Goal: Participate in discussion: Engage in conversation with other users on a specific topic

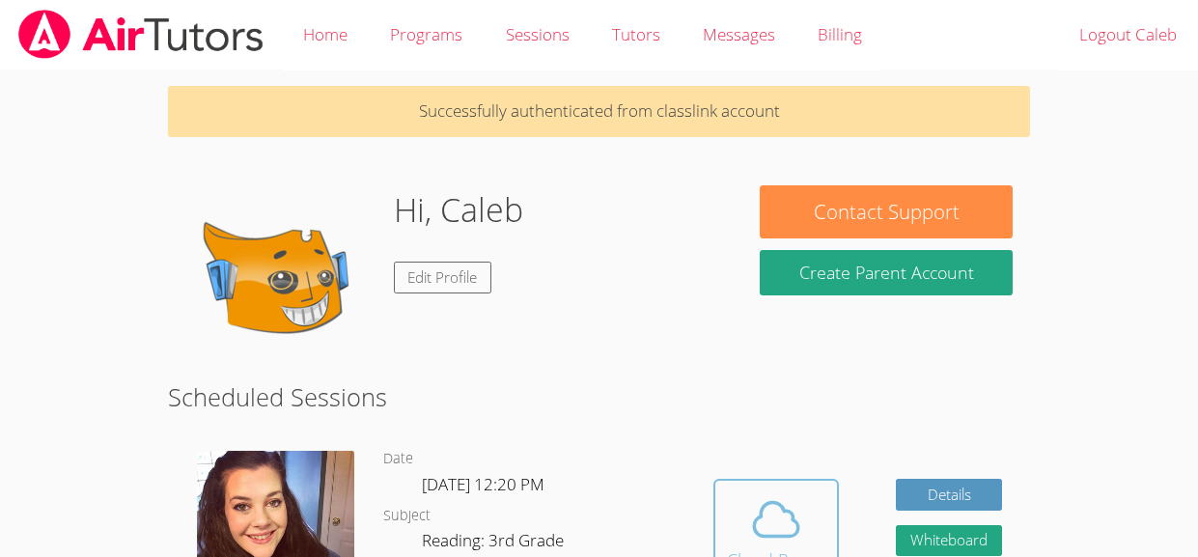
click at [767, 528] on icon at bounding box center [776, 519] width 54 height 54
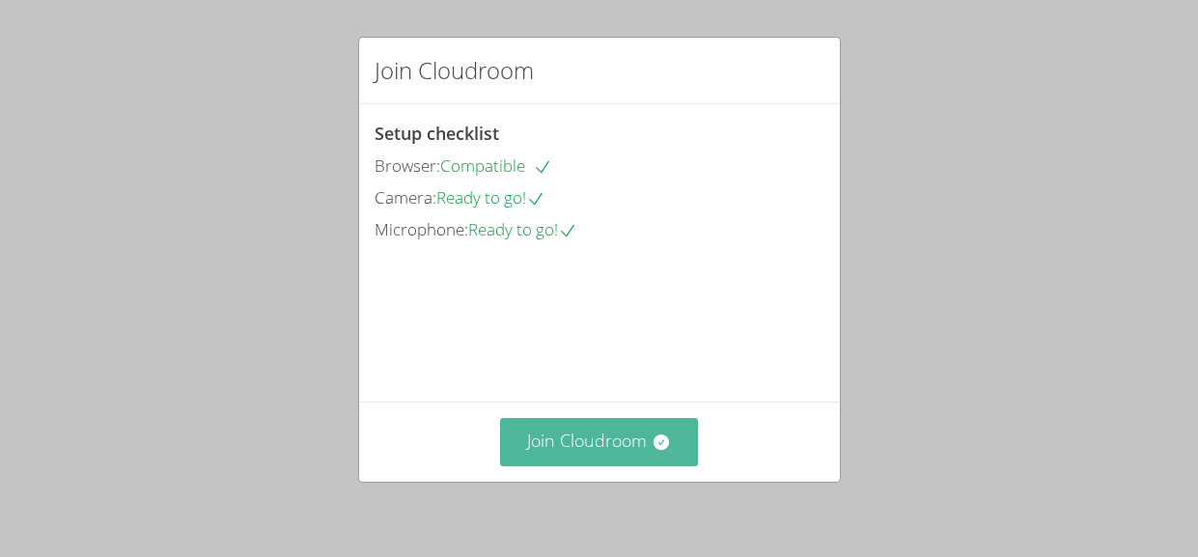
click at [569, 439] on button "Join Cloudroom" at bounding box center [599, 441] width 198 height 47
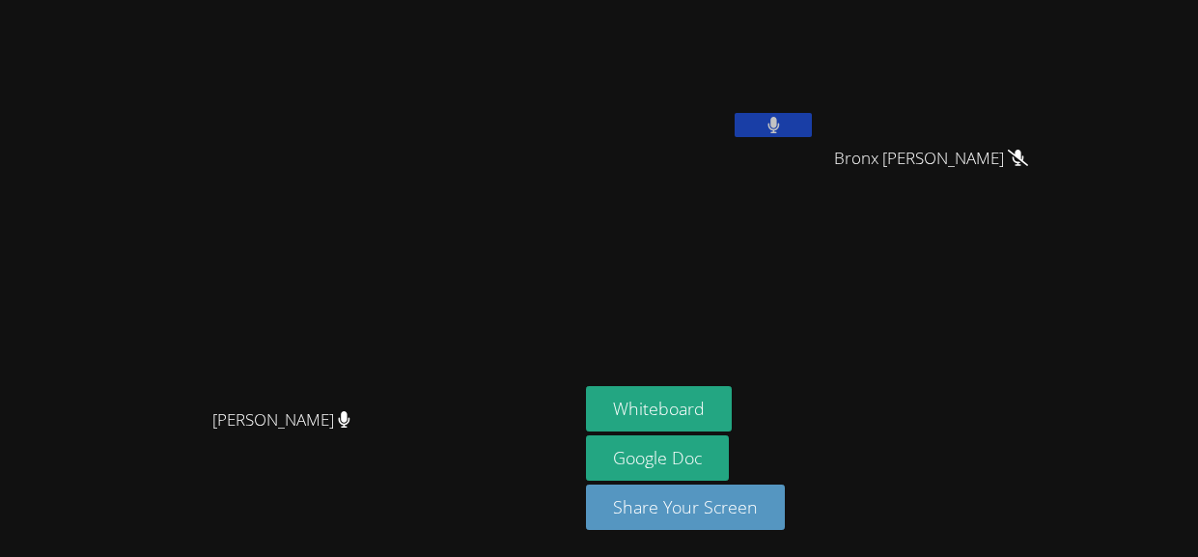
click at [812, 132] on button at bounding box center [772, 125] width 77 height 24
drag, startPoint x: 902, startPoint y: 132, endPoint x: 928, endPoint y: 174, distance: 49.0
click at [816, 174] on div "Caleb Lugo" at bounding box center [701, 111] width 230 height 207
click at [812, 126] on button at bounding box center [772, 125] width 77 height 24
click at [812, 128] on button at bounding box center [772, 125] width 77 height 24
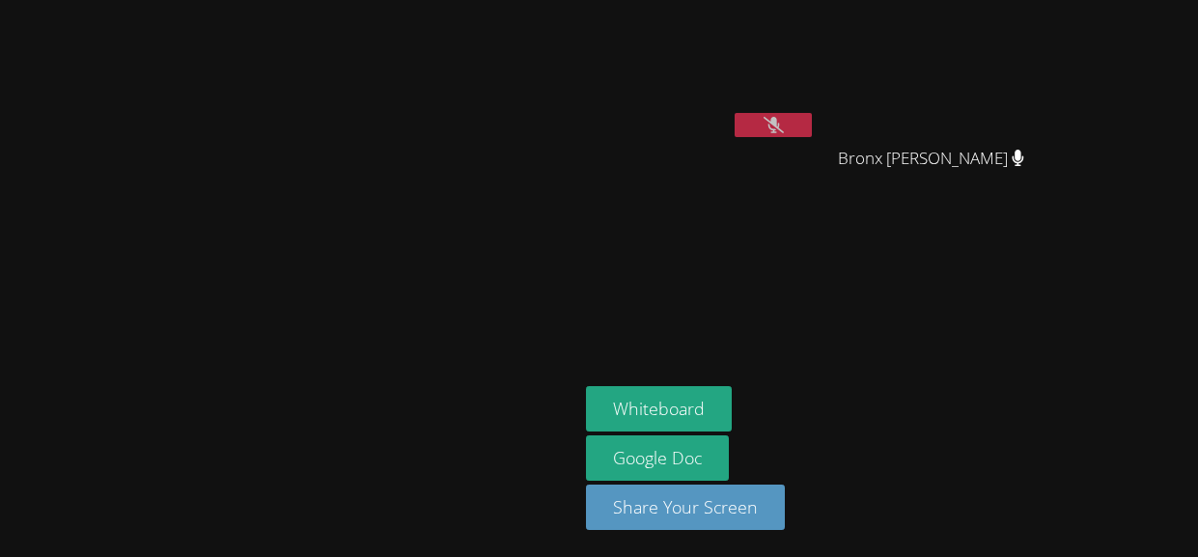
click at [784, 128] on icon at bounding box center [773, 125] width 20 height 16
click at [732, 412] on button "Whiteboard" at bounding box center [659, 408] width 146 height 45
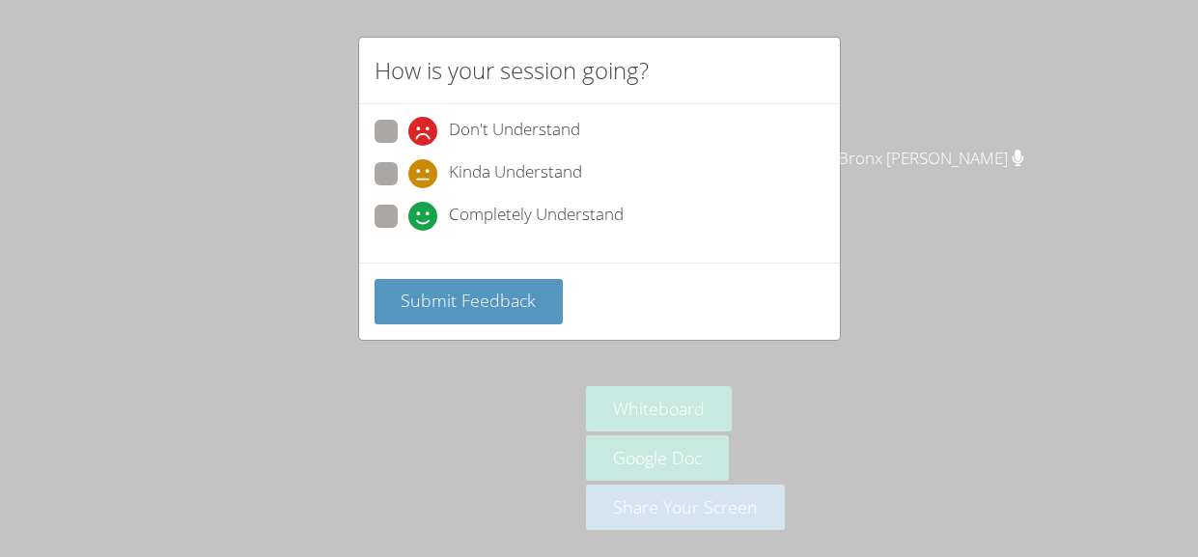
click at [503, 135] on span "Don't Understand" at bounding box center [514, 131] width 131 height 29
click at [425, 135] on input "Don't Understand" at bounding box center [416, 128] width 16 height 16
radio input "true"
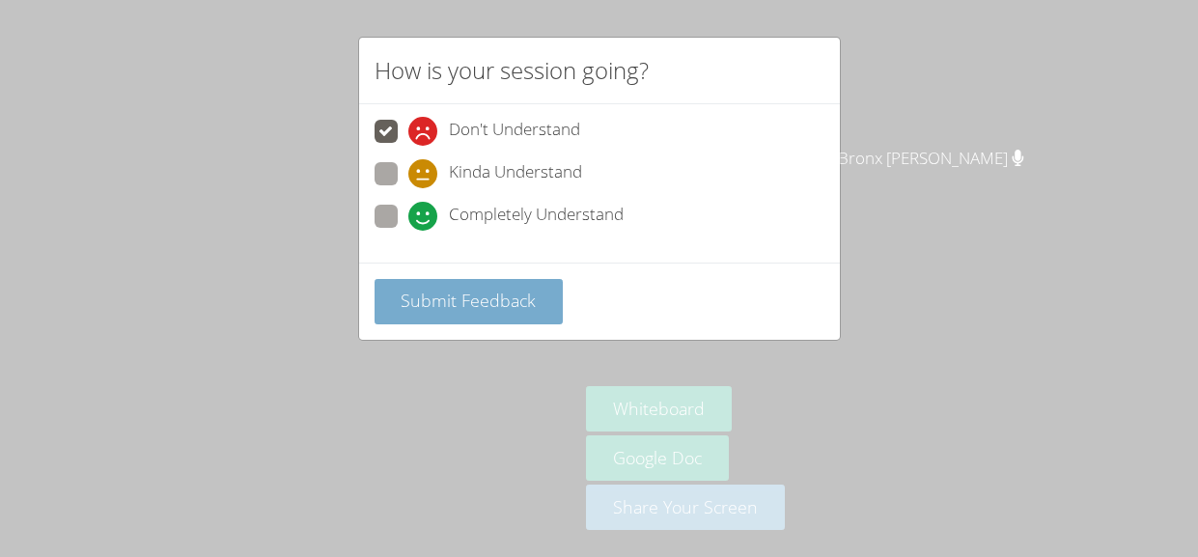
click at [440, 297] on span "Submit Feedback" at bounding box center [468, 300] width 135 height 23
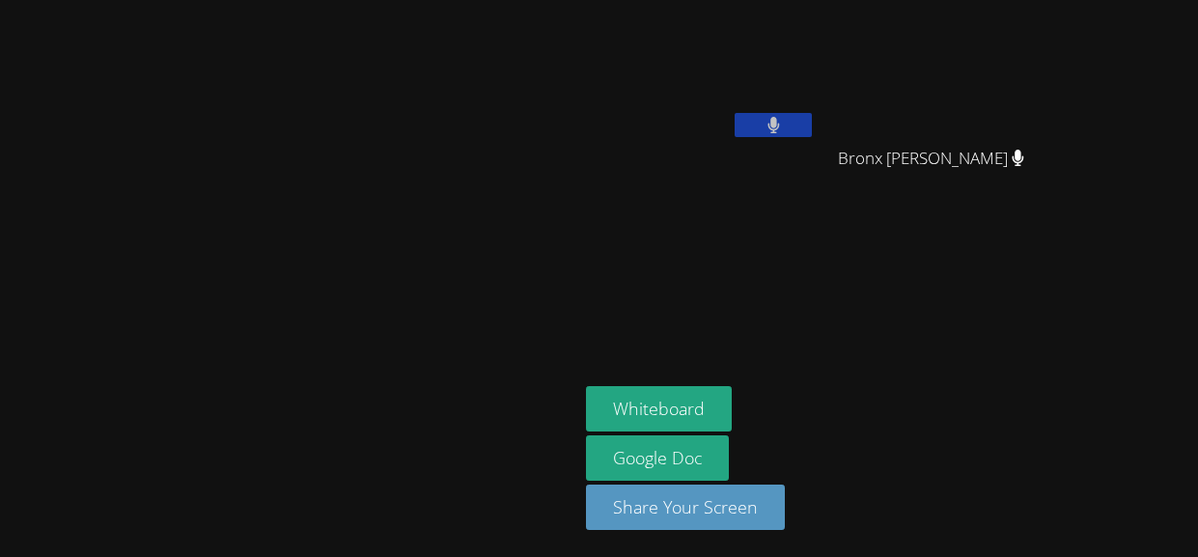
click at [920, 291] on aside "Caleb Lugo Bronx Butler Bronx Butler Whiteboard Google Doc Share Your Screen" at bounding box center [819, 278] width 483 height 557
click at [732, 409] on button "Whiteboard" at bounding box center [659, 408] width 146 height 45
